Goal: Navigation & Orientation: Understand site structure

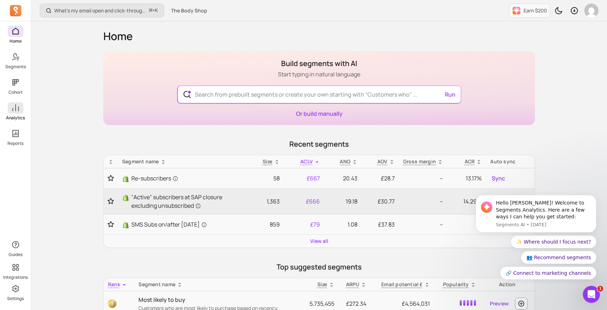
click at [17, 115] on p "Analytics" at bounding box center [15, 118] width 19 height 6
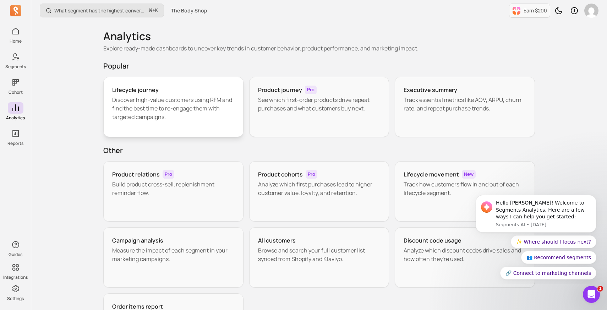
click at [125, 97] on p "Discover high-value customers using RFM and find the best time to re-engage the…" at bounding box center [173, 108] width 122 height 26
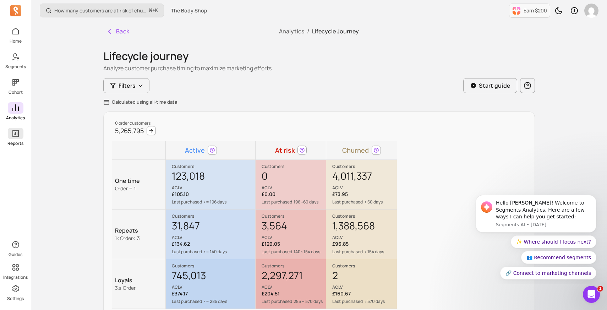
click at [15, 138] on span at bounding box center [16, 133] width 16 height 11
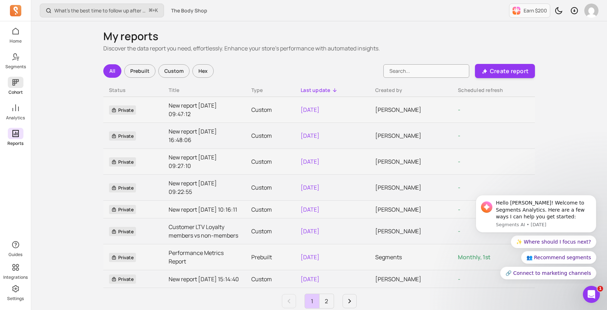
click at [18, 85] on icon at bounding box center [15, 82] width 9 height 9
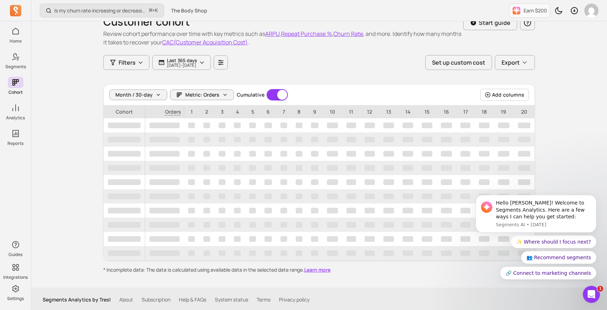
scroll to position [16, 0]
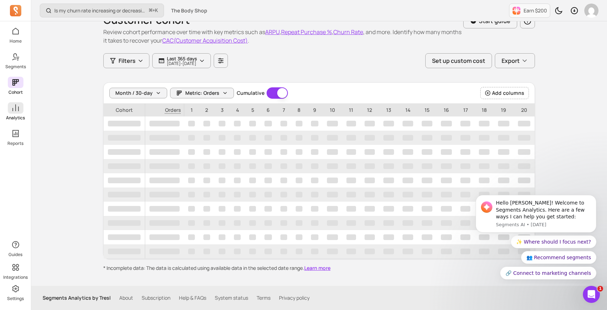
click at [11, 112] on span at bounding box center [16, 107] width 16 height 11
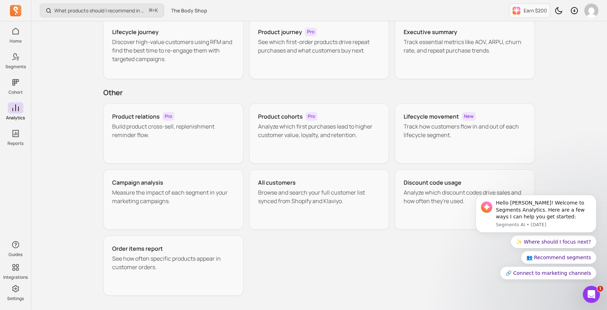
scroll to position [82, 0]
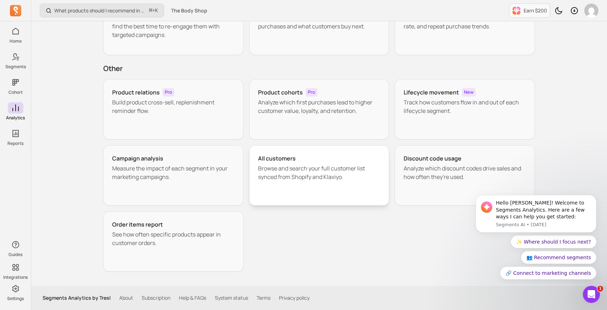
click at [301, 158] on div "All customers" at bounding box center [319, 158] width 122 height 9
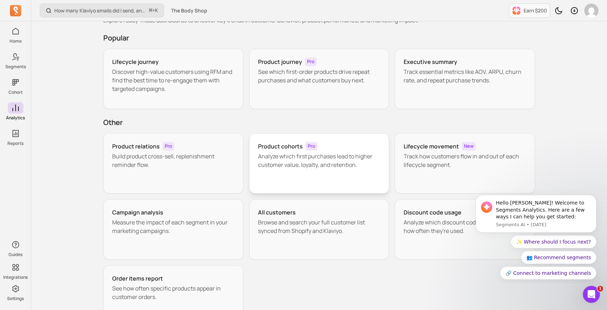
scroll to position [28, 0]
click at [461, 85] on div "Executive summary Track essential metrics like AOV, ARPU, churn rate, and repea…" at bounding box center [465, 79] width 140 height 60
